Goal: Task Accomplishment & Management: Use online tool/utility

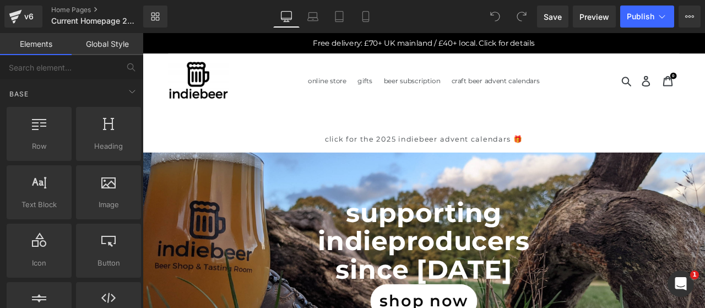
click at [9, 14] on icon at bounding box center [15, 13] width 13 height 7
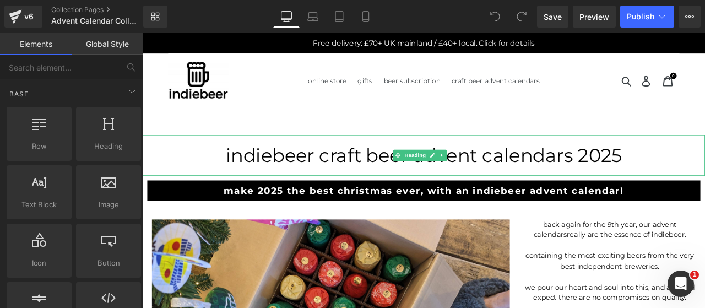
click at [249, 171] on h1 "indiebeer craft beer advent calendars 2025" at bounding box center [476, 178] width 667 height 26
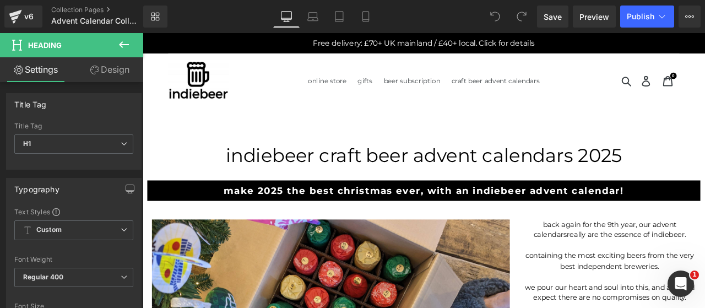
click at [137, 71] on link "Design" at bounding box center [110, 69] width 72 height 25
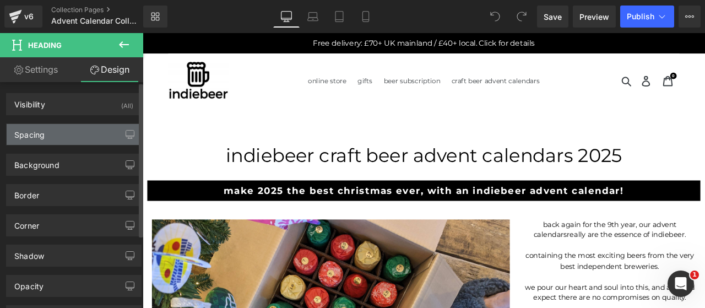
click at [42, 126] on div "Spacing" at bounding box center [29, 131] width 30 height 15
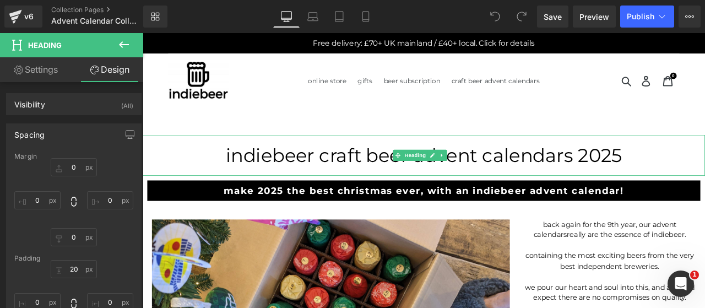
click at [246, 178] on h1 "indiebeer craft beer advent calendars 2025" at bounding box center [476, 178] width 667 height 26
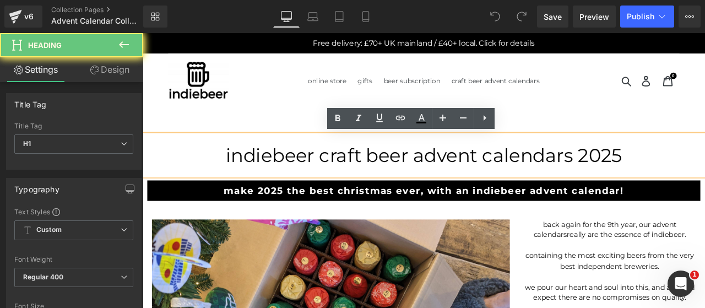
click at [246, 178] on h1 "indiebeer craft beer advent calendars 2025" at bounding box center [476, 178] width 667 height 26
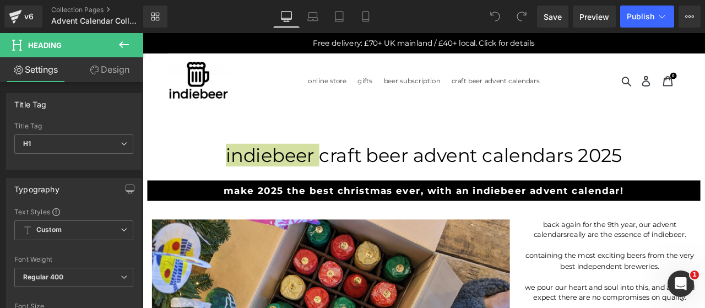
click at [96, 71] on icon at bounding box center [94, 70] width 9 height 9
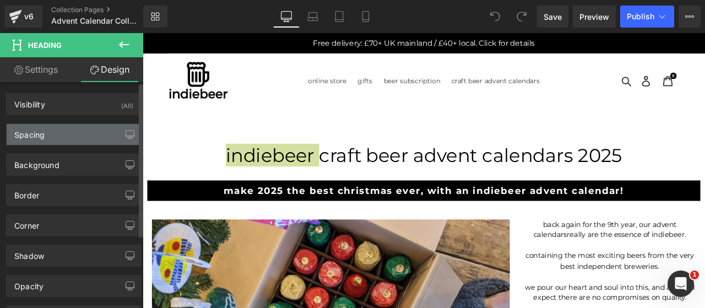
click at [38, 137] on div "Spacing" at bounding box center [29, 131] width 30 height 15
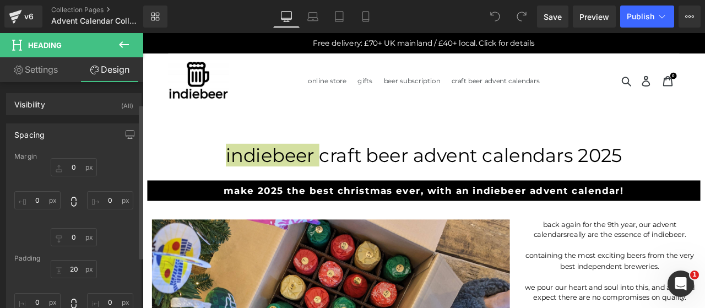
scroll to position [91, 0]
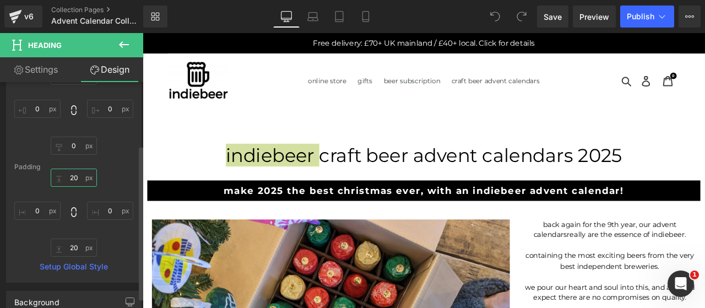
click at [72, 181] on input "20" at bounding box center [74, 178] width 46 height 18
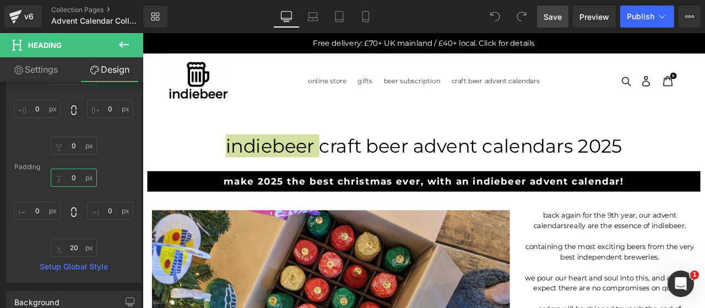
type input "0"
click at [547, 15] on span "Save" at bounding box center [553, 17] width 18 height 12
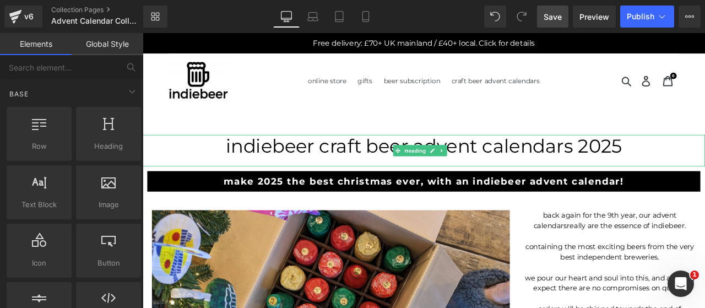
click at [266, 166] on h1 "indiebeer craft beer advent calendars 2025" at bounding box center [476, 167] width 667 height 26
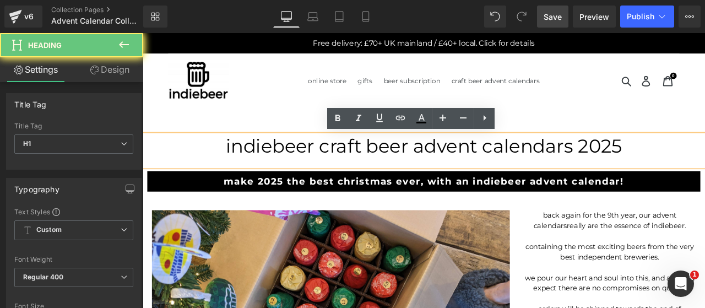
click at [266, 166] on h1 "indiebeer craft beer advent calendars 2025" at bounding box center [476, 167] width 667 height 26
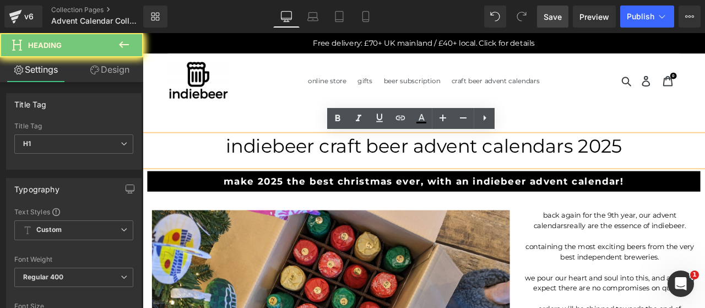
click at [266, 166] on h1 "indiebeer craft beer advent calendars 2025" at bounding box center [476, 167] width 667 height 26
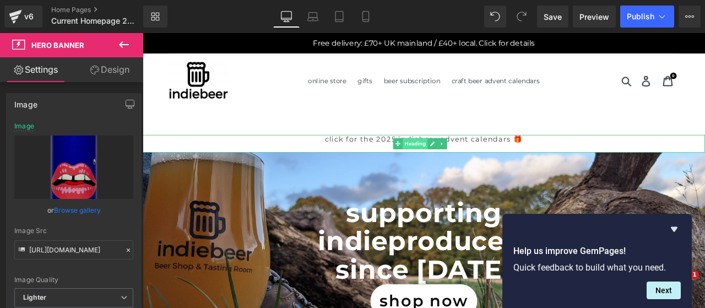
click at [466, 164] on span "Heading" at bounding box center [466, 164] width 30 height 13
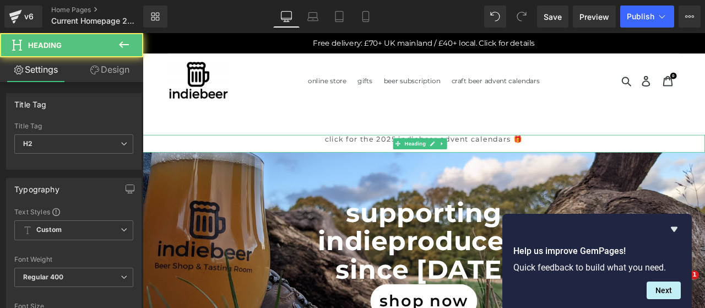
click at [110, 72] on link "Design" at bounding box center [110, 69] width 72 height 25
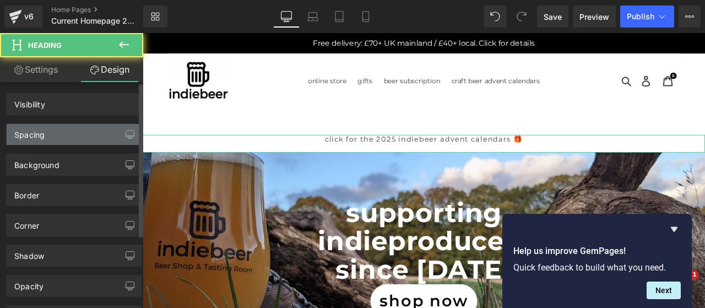
click at [35, 134] on div "Spacing" at bounding box center [29, 131] width 30 height 15
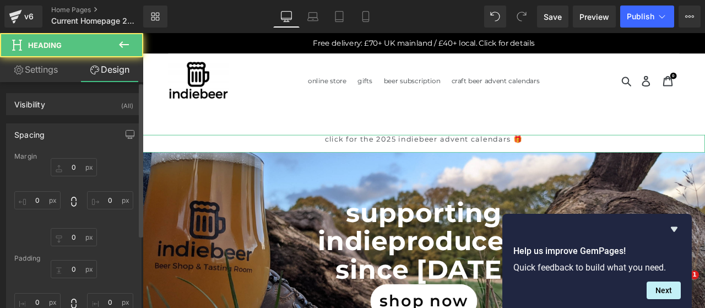
type input "0"
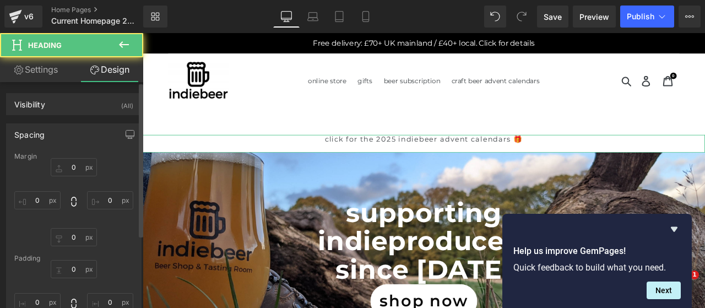
type input "0"
type input "20"
type input "0"
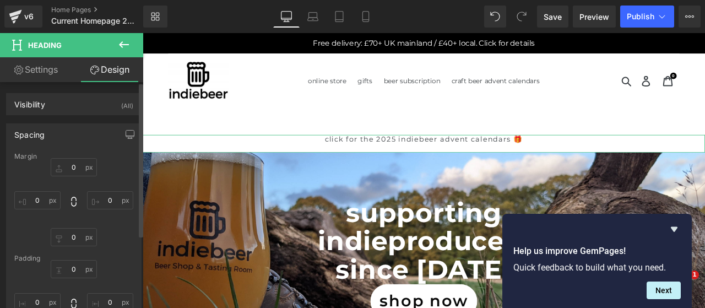
scroll to position [91, 0]
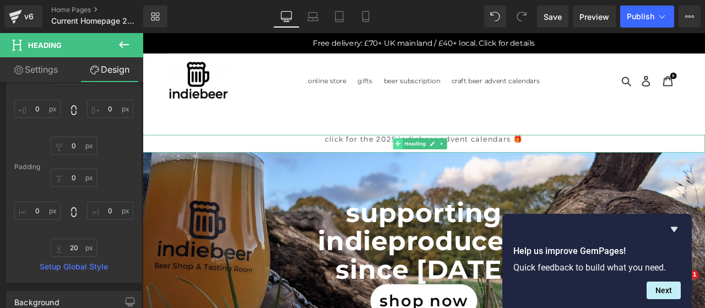
click at [442, 158] on span at bounding box center [446, 164] width 12 height 13
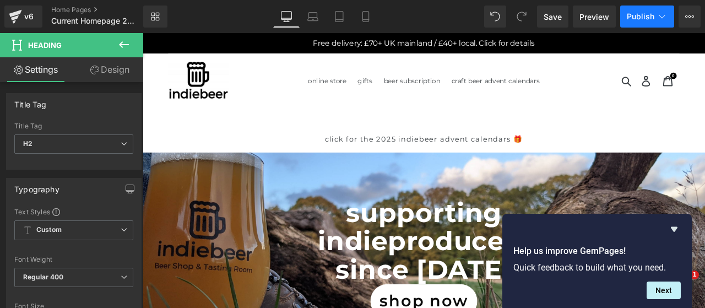
click at [638, 14] on span "Publish" at bounding box center [641, 16] width 28 height 9
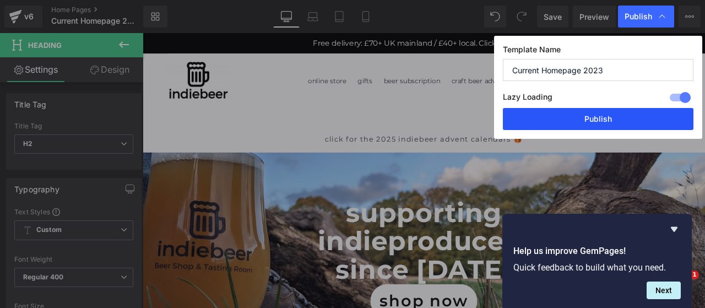
click at [598, 121] on button "Publish" at bounding box center [598, 119] width 191 height 22
